Goal: Book appointment/travel/reservation

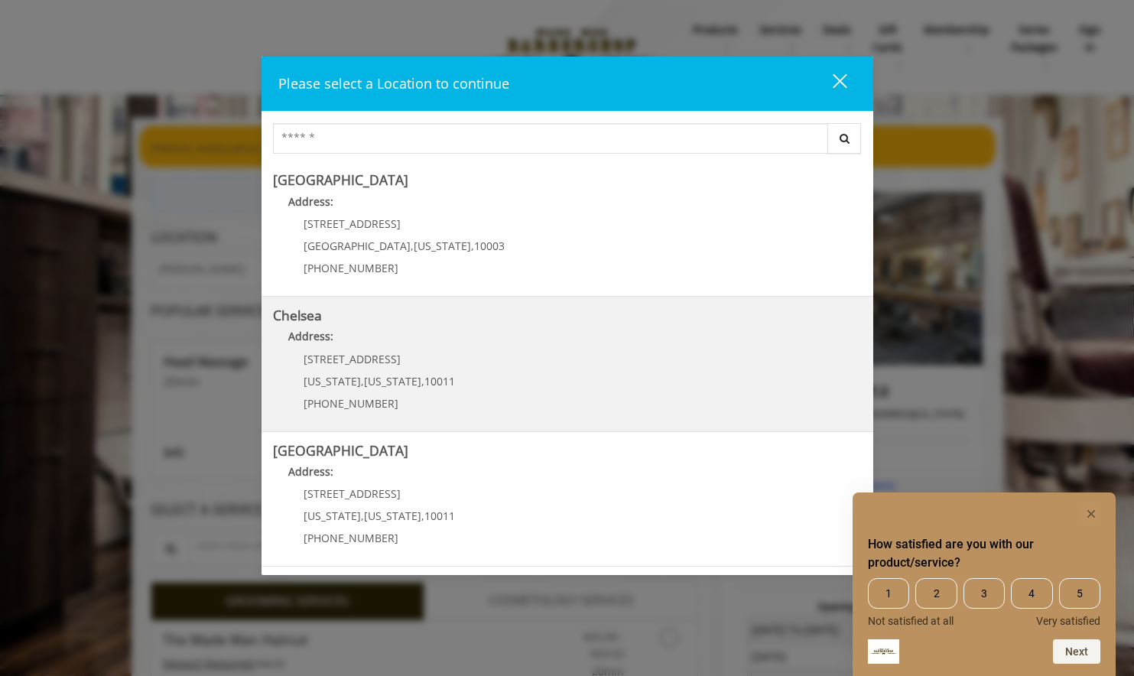
click at [576, 352] on p "Address:" at bounding box center [567, 340] width 589 height 24
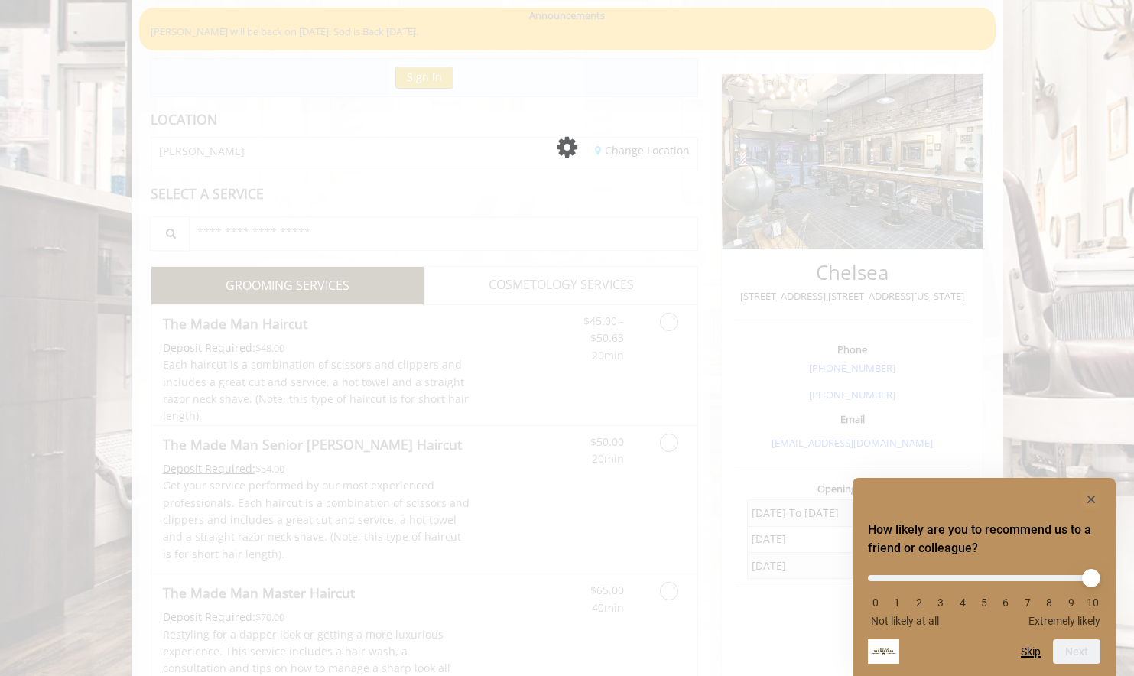
click at [1030, 648] on button "Skip" at bounding box center [1031, 651] width 20 height 12
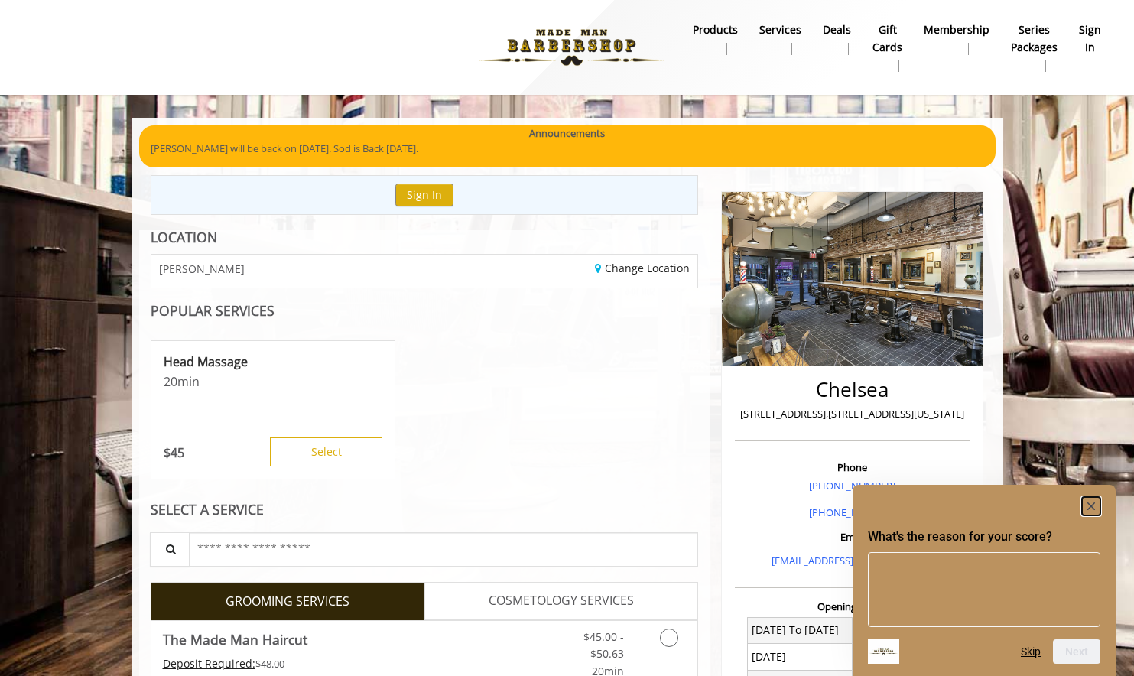
click at [1093, 505] on rect "Hide survey" at bounding box center [1091, 506] width 18 height 18
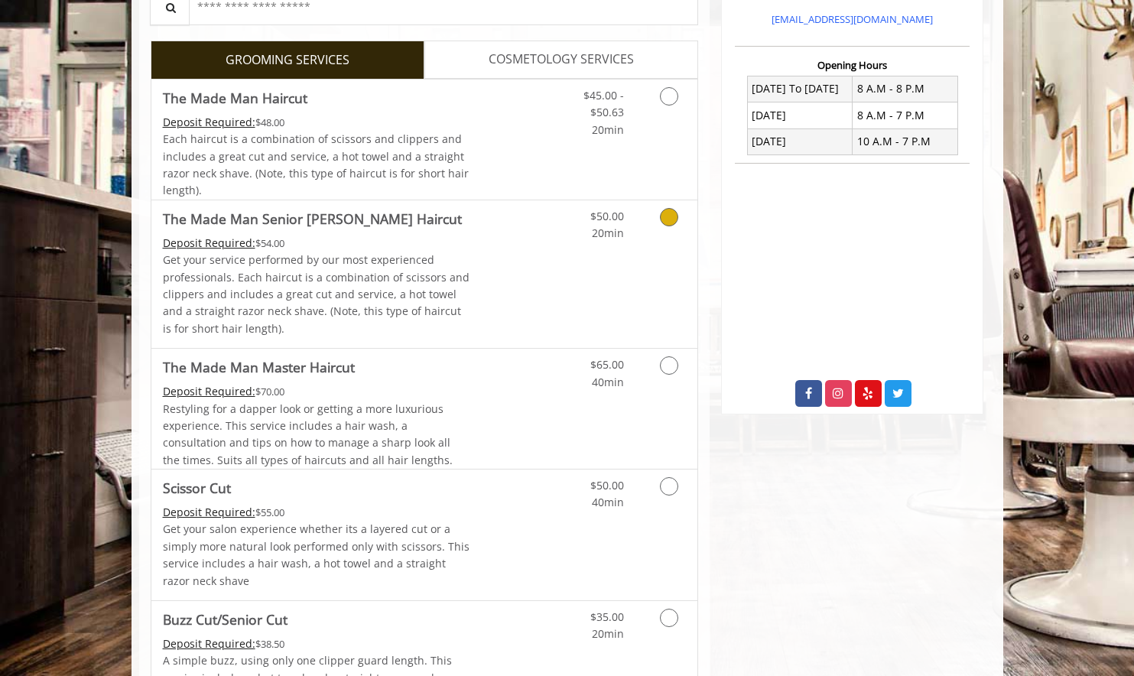
scroll to position [538, 0]
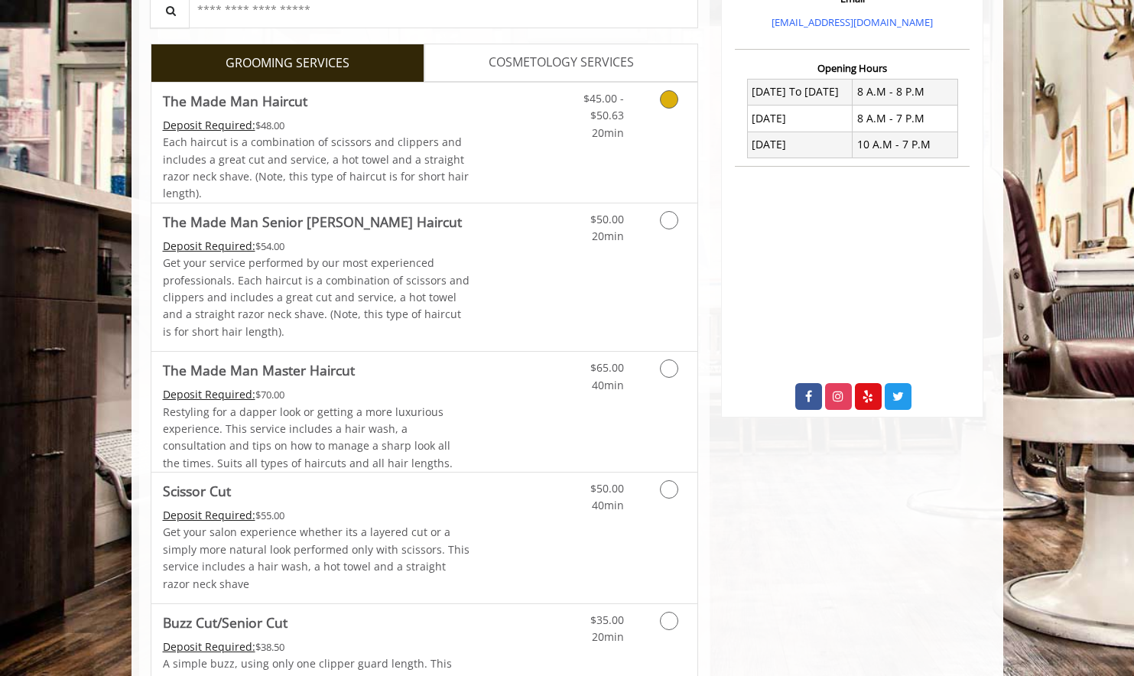
click at [534, 102] on link "Discounted Price" at bounding box center [514, 143] width 91 height 120
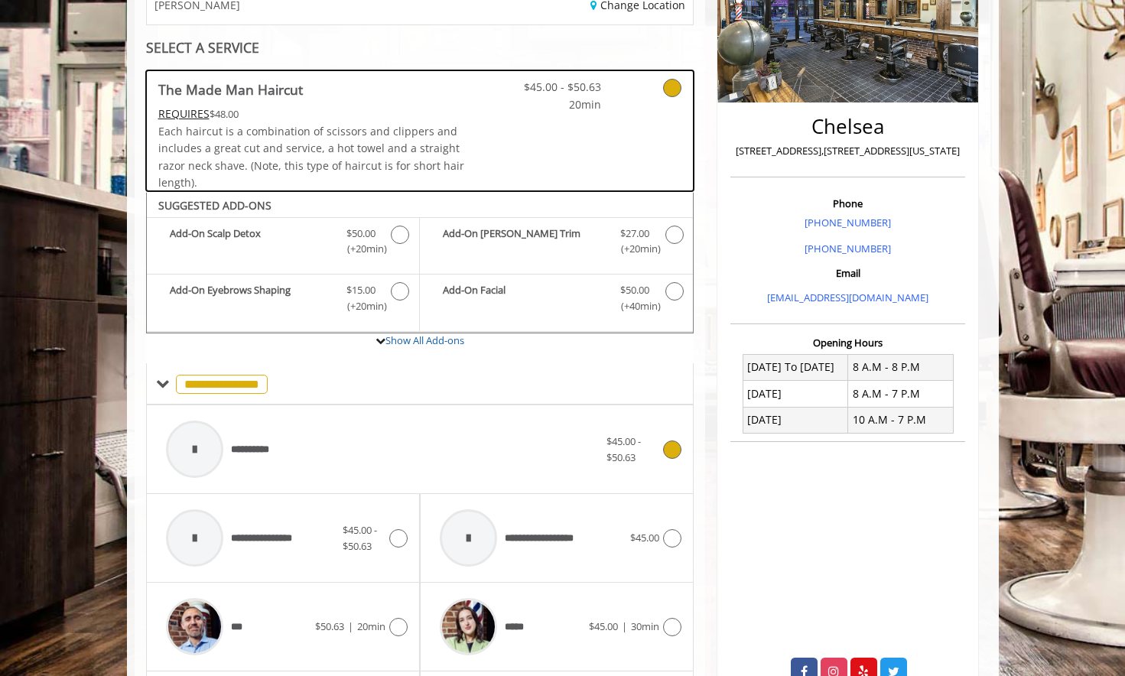
scroll to position [258, 0]
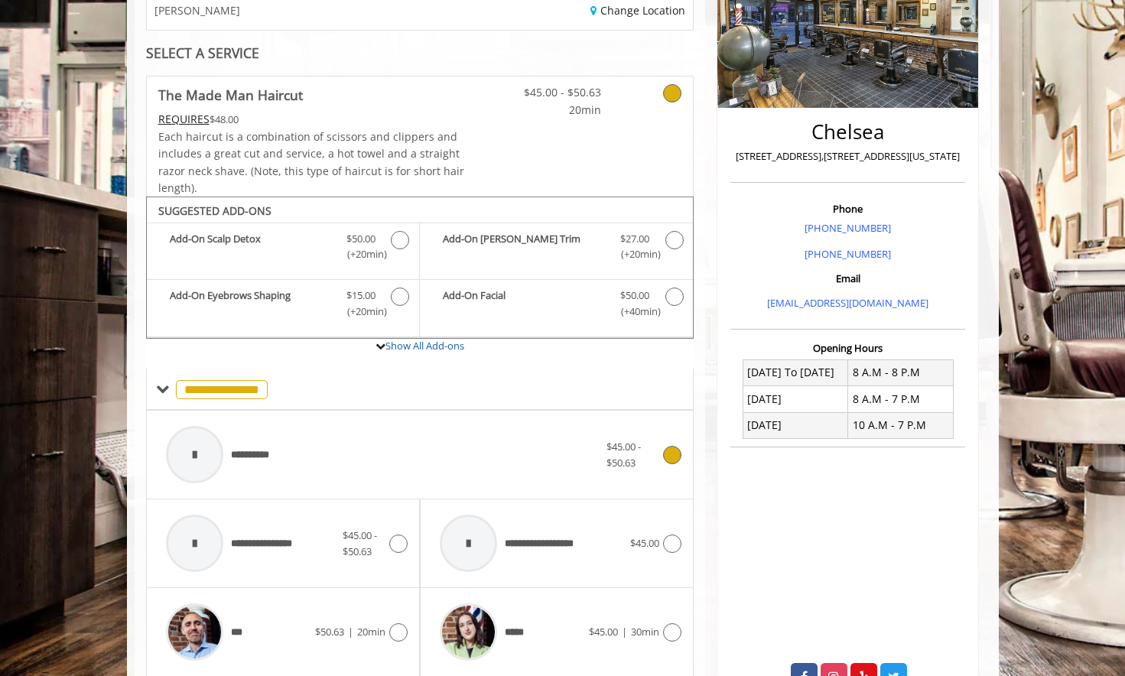
click at [373, 471] on div "**********" at bounding box center [382, 454] width 448 height 73
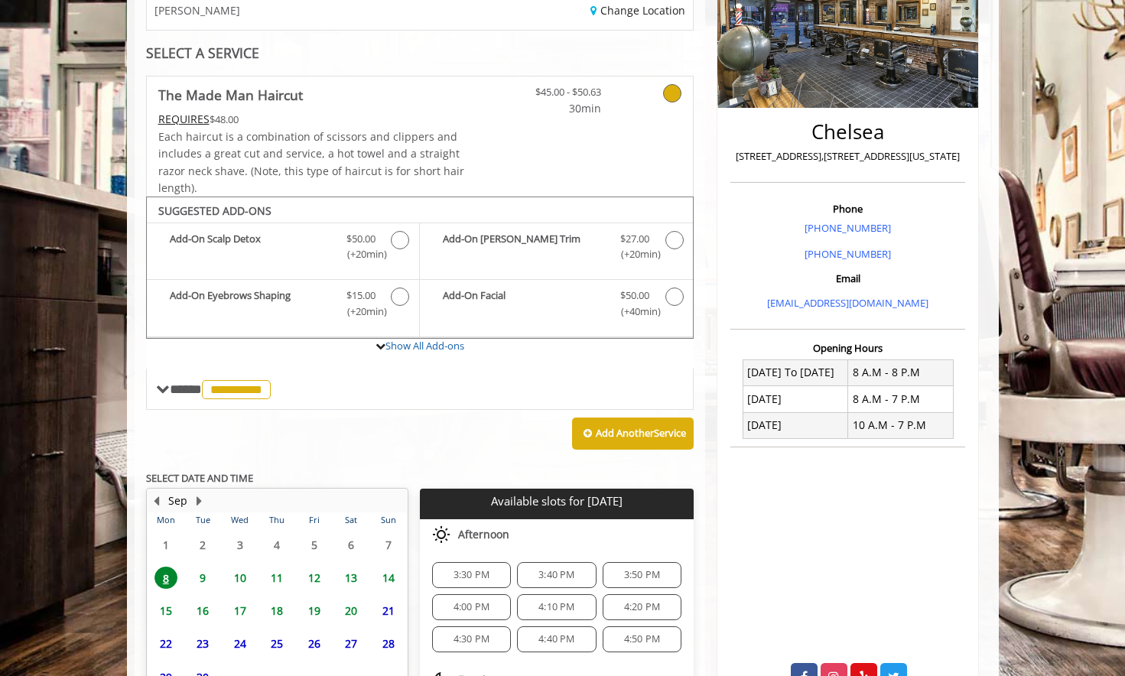
click at [316, 577] on span "12" at bounding box center [314, 578] width 23 height 22
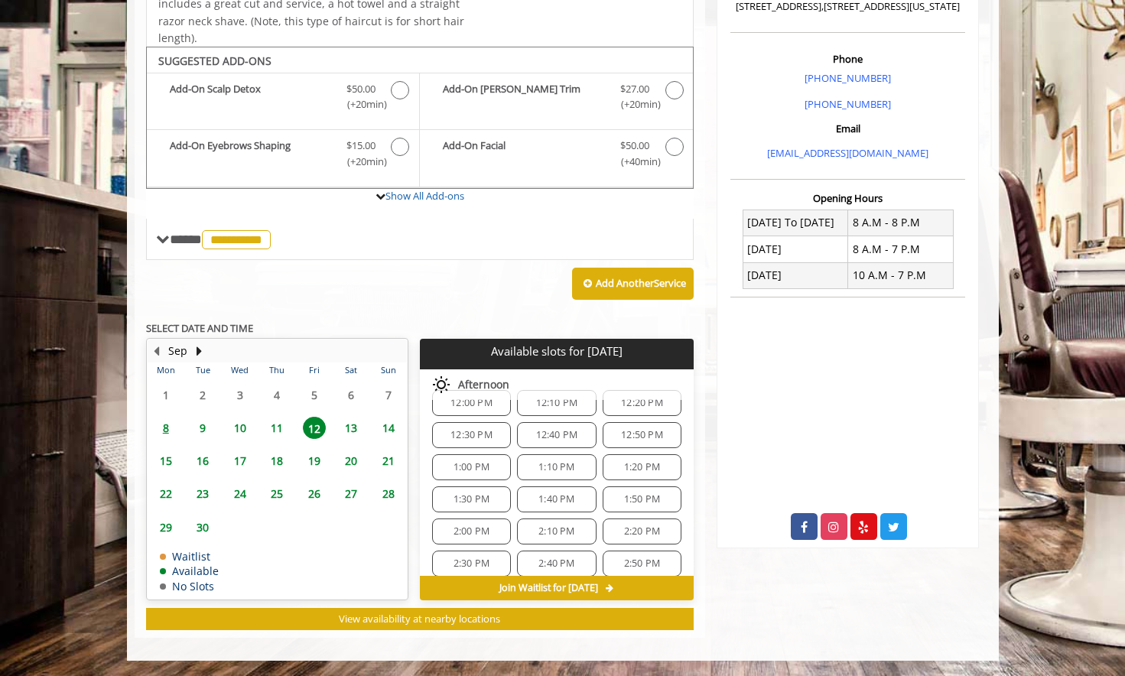
scroll to position [328, 0]
